Goal: Transaction & Acquisition: Purchase product/service

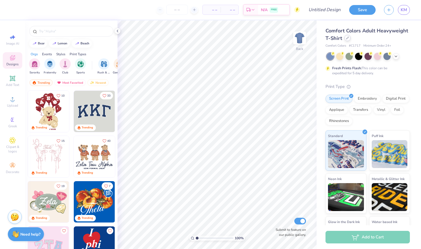
click at [348, 38] on icon at bounding box center [347, 38] width 3 height 3
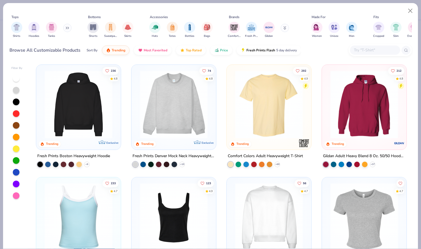
click at [362, 49] on input "text" at bounding box center [375, 50] width 43 height 6
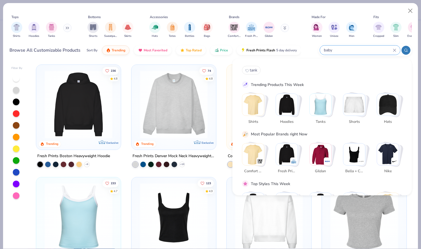
type input "baby"
